Goal: Find contact information: Find contact information

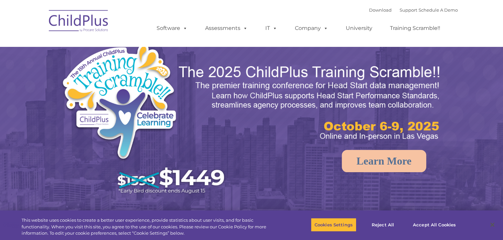
select select "MEDIUM"
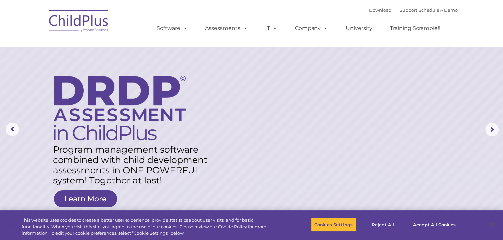
click at [382, 221] on button "Reject All" at bounding box center [383, 225] width 42 height 14
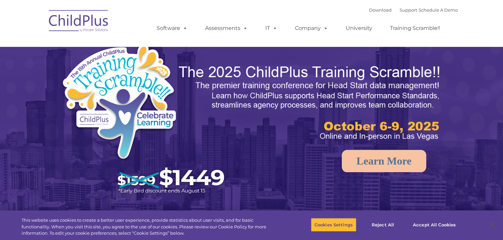
select select "MEDIUM"
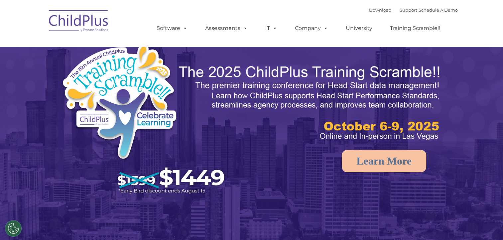
select select "MEDIUM"
click at [490, 126] on rs-arrow at bounding box center [491, 129] width 13 height 13
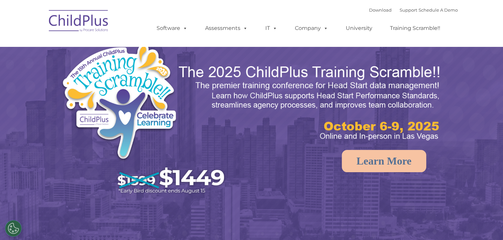
select select "MEDIUM"
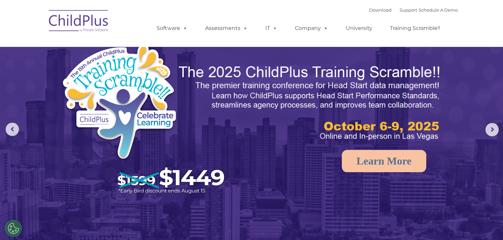
click at [274, 28] on span at bounding box center [273, 28] width 7 height 6
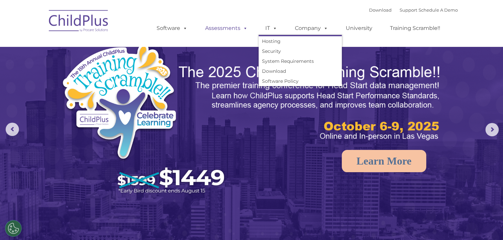
click at [245, 27] on span at bounding box center [243, 28] width 7 height 6
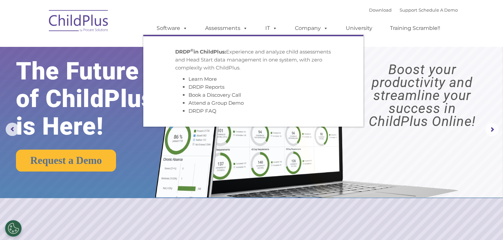
click at [251, 12] on div "Download Support | Schedule A Demo  MENU MENU Software ChildPlus: The original…" at bounding box center [300, 23] width 314 height 37
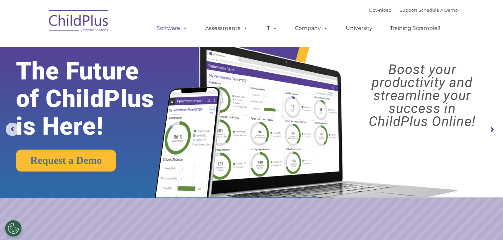
click at [184, 25] on span at bounding box center [183, 28] width 7 height 6
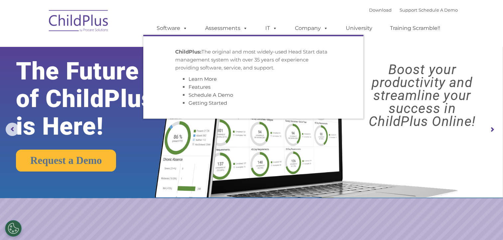
click at [144, 29] on ul "Software ChildPlus: The original and most widely-used Head Start data managemen…" at bounding box center [300, 28] width 314 height 27
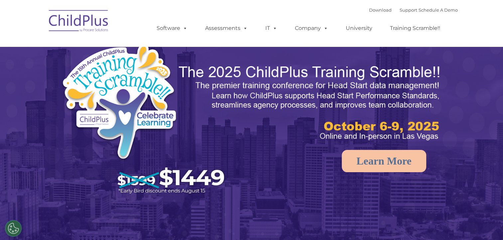
select select "MEDIUM"
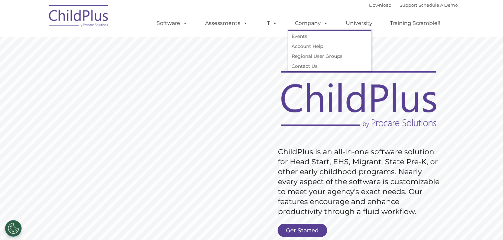
click at [310, 231] on link "Get Started" at bounding box center [303, 230] width 50 height 13
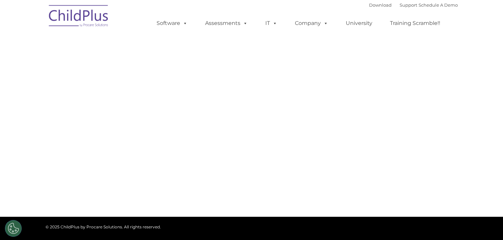
select select "MEDIUM"
